Goal: Task Accomplishment & Management: Complete application form

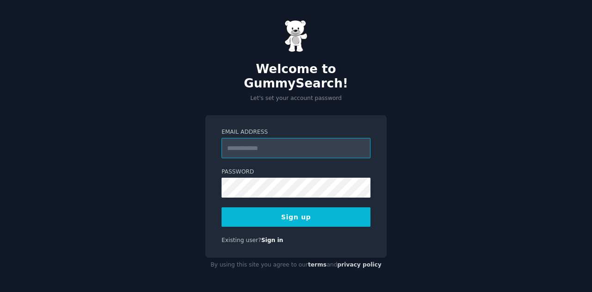
click at [275, 138] on input "Email Address" at bounding box center [296, 148] width 149 height 20
type input "**********"
click at [275, 209] on button "Sign up" at bounding box center [296, 216] width 149 height 19
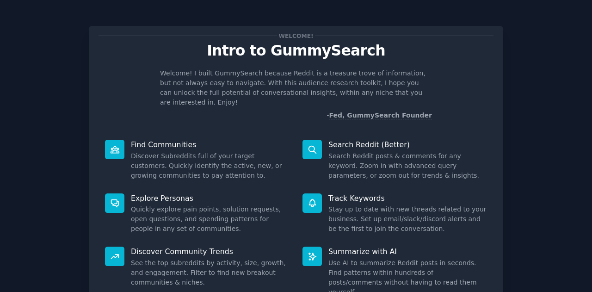
scroll to position [69, 0]
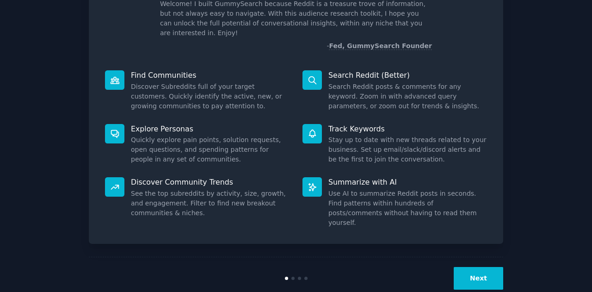
click at [461, 267] on button "Next" at bounding box center [478, 278] width 49 height 23
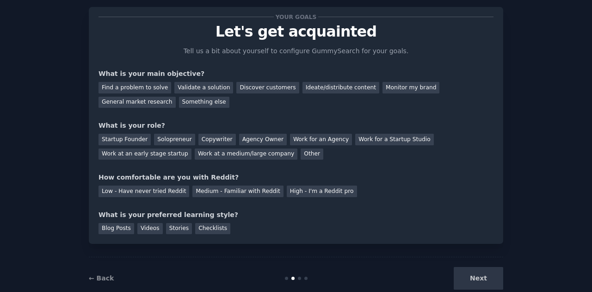
scroll to position [19, 0]
click at [176, 97] on div "General market research" at bounding box center [137, 103] width 77 height 12
click at [130, 141] on div "Startup Founder" at bounding box center [125, 140] width 52 height 12
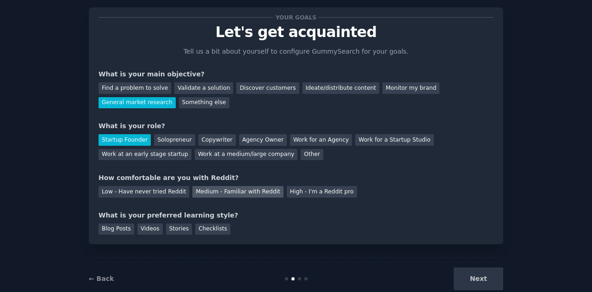
click at [199, 191] on div "Medium - Familiar with Reddit" at bounding box center [237, 192] width 91 height 12
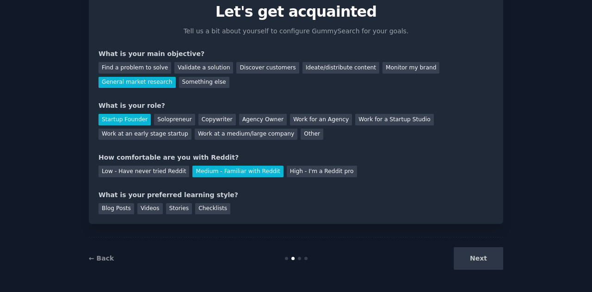
click at [485, 267] on div "Next" at bounding box center [434, 258] width 138 height 23
click at [107, 210] on div "Blog Posts" at bounding box center [117, 209] width 36 height 12
click at [469, 258] on button "Next" at bounding box center [478, 258] width 49 height 23
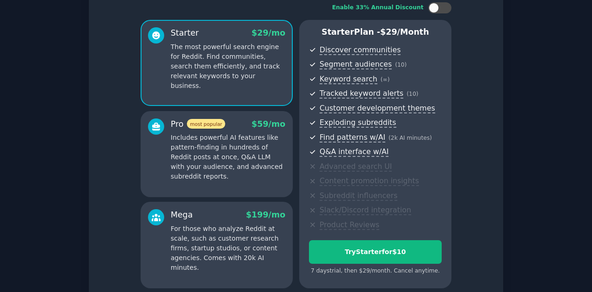
scroll to position [146, 0]
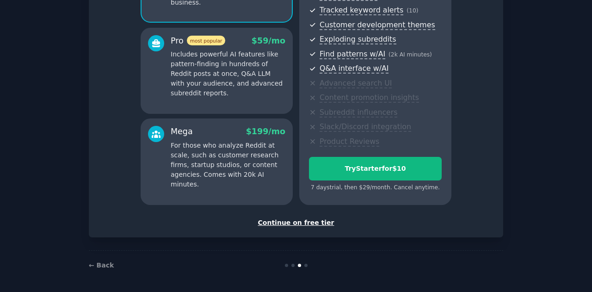
click at [300, 222] on div "Continue on free tier" at bounding box center [296, 223] width 395 height 10
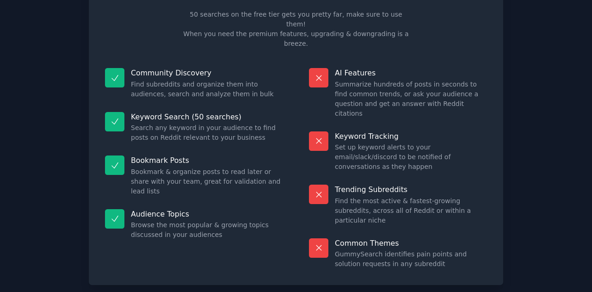
scroll to position [56, 0]
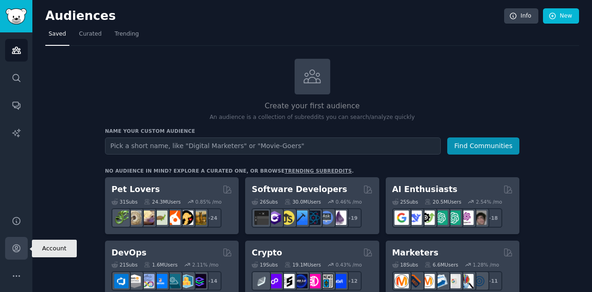
click at [12, 245] on icon "Sidebar" at bounding box center [17, 248] width 10 height 10
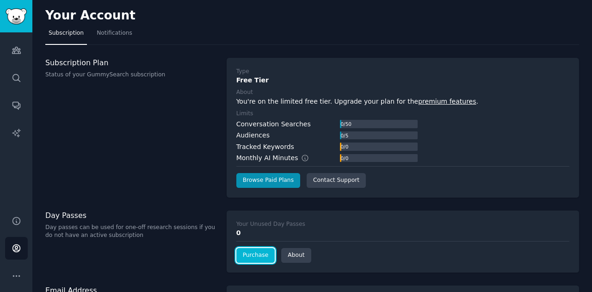
click at [265, 255] on link "Purchase" at bounding box center [255, 255] width 39 height 15
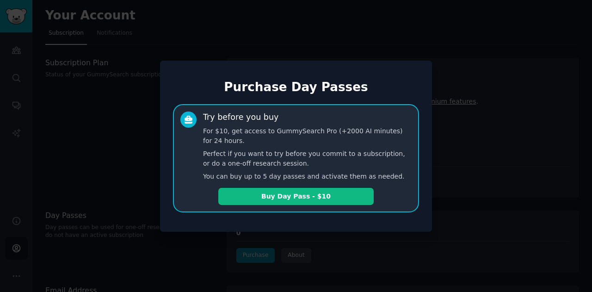
click at [395, 255] on div at bounding box center [296, 146] width 592 height 292
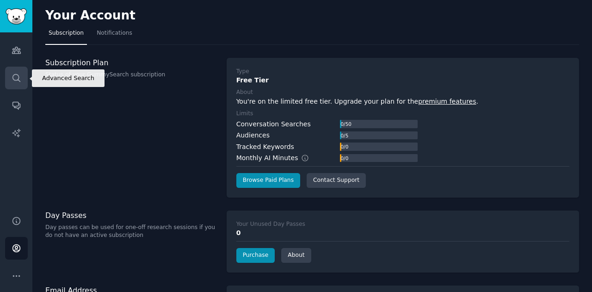
click at [18, 84] on link "Search" at bounding box center [16, 78] width 23 height 23
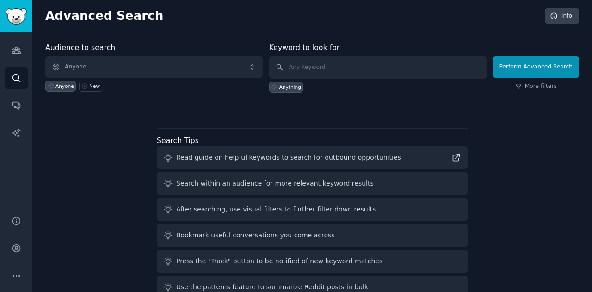
click at [4, 52] on div "Audiences Search Conversations AI Reports" at bounding box center [16, 118] width 32 height 172
click at [12, 49] on icon "Sidebar" at bounding box center [16, 50] width 8 height 6
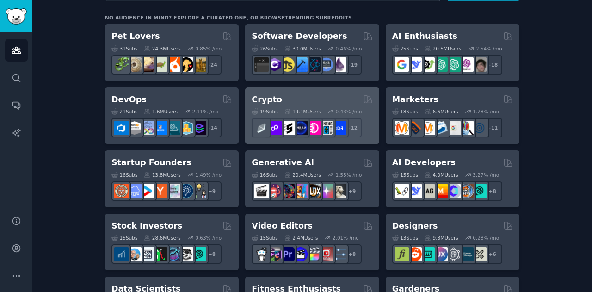
scroll to position [154, 0]
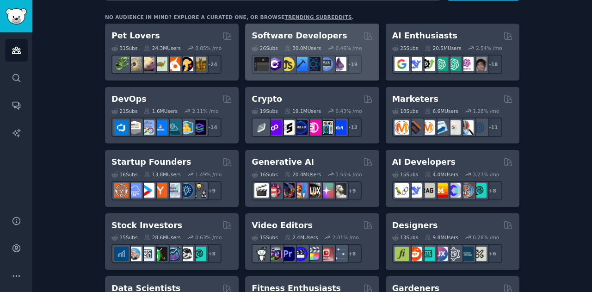
click at [272, 39] on h2 "Software Developers" at bounding box center [299, 36] width 95 height 12
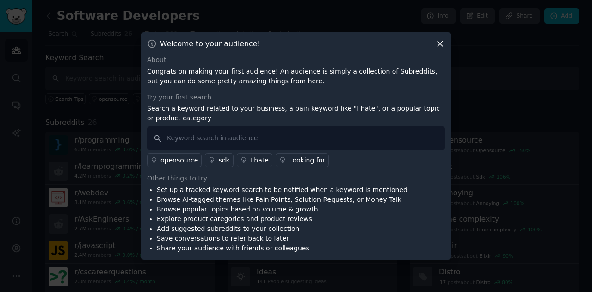
click at [439, 39] on icon at bounding box center [440, 44] width 10 height 10
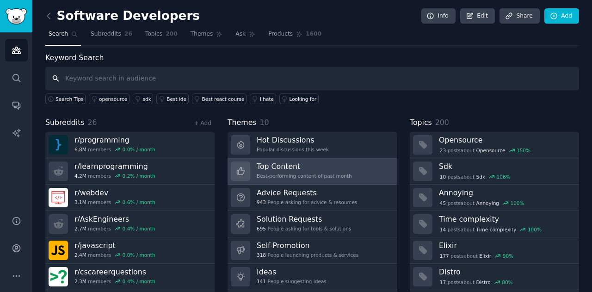
scroll to position [25, 0]
